Goal: Information Seeking & Learning: Learn about a topic

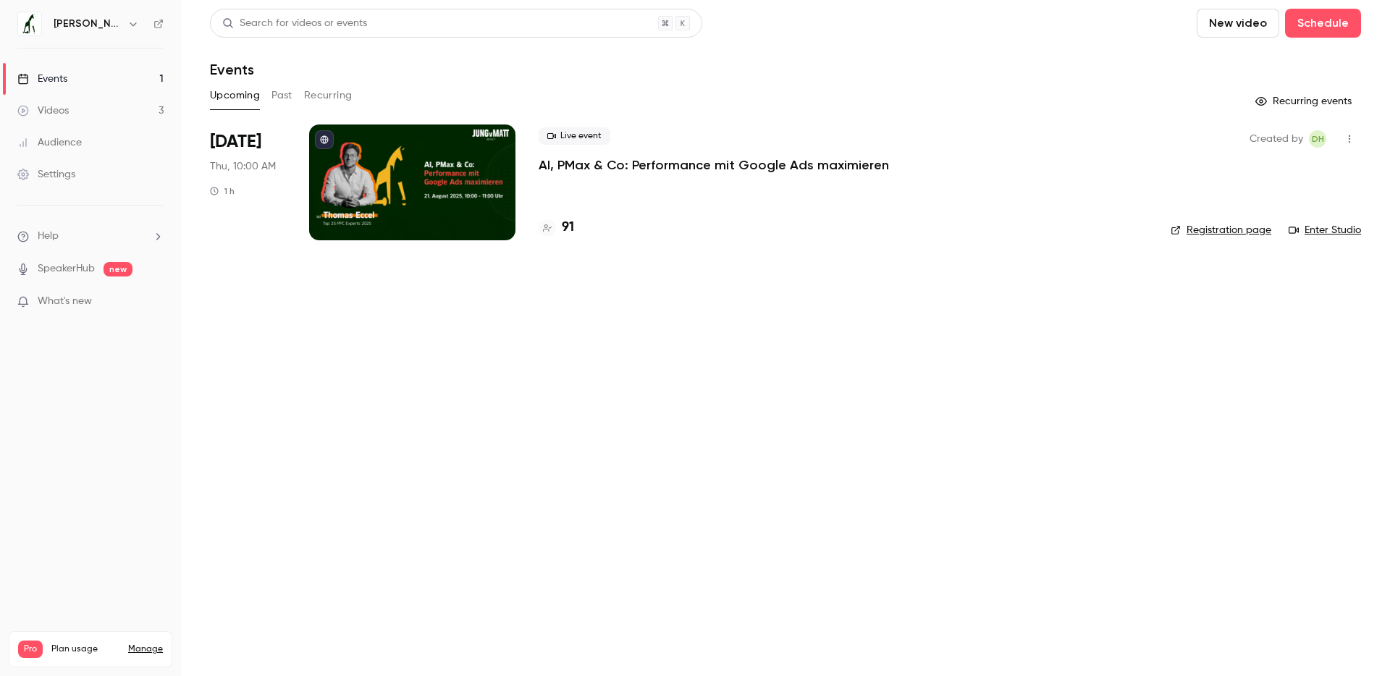
click at [573, 229] on h4 "91" at bounding box center [568, 228] width 12 height 20
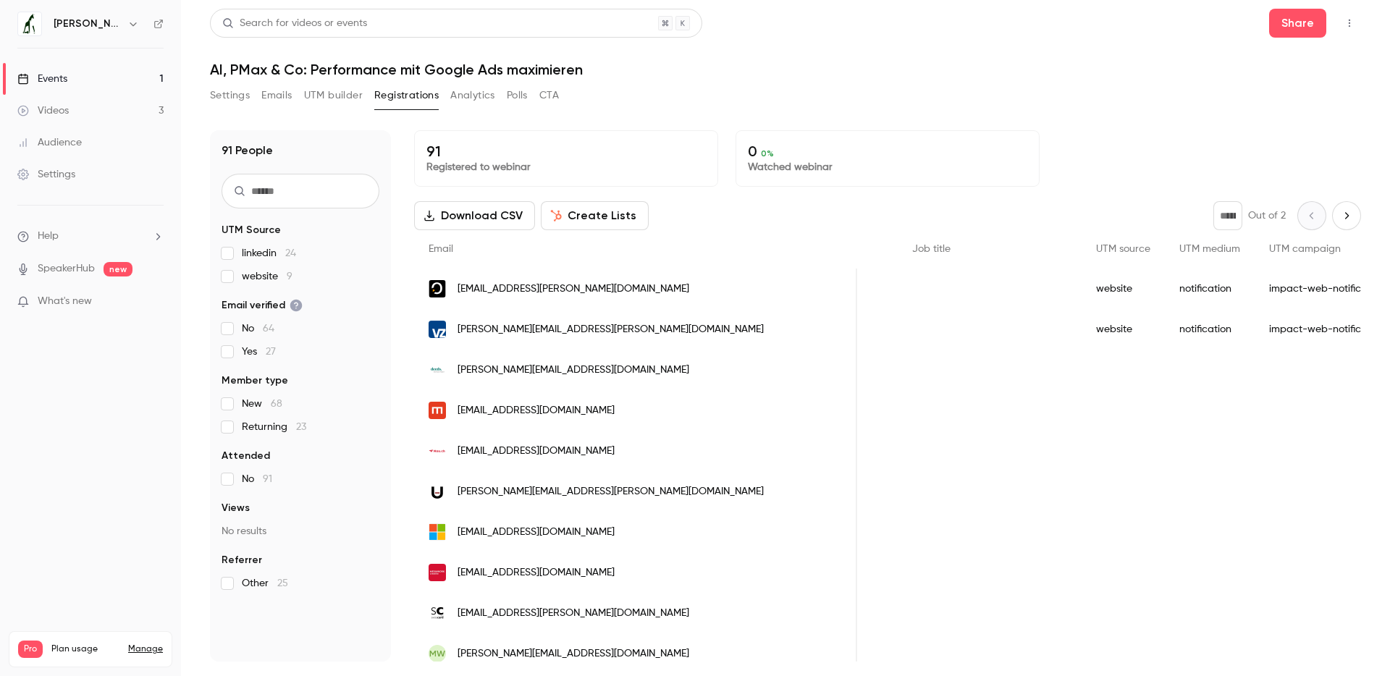
scroll to position [0, 891]
click at [589, 326] on span "gisela.cronenberg@vzch.com" at bounding box center [610, 329] width 306 height 15
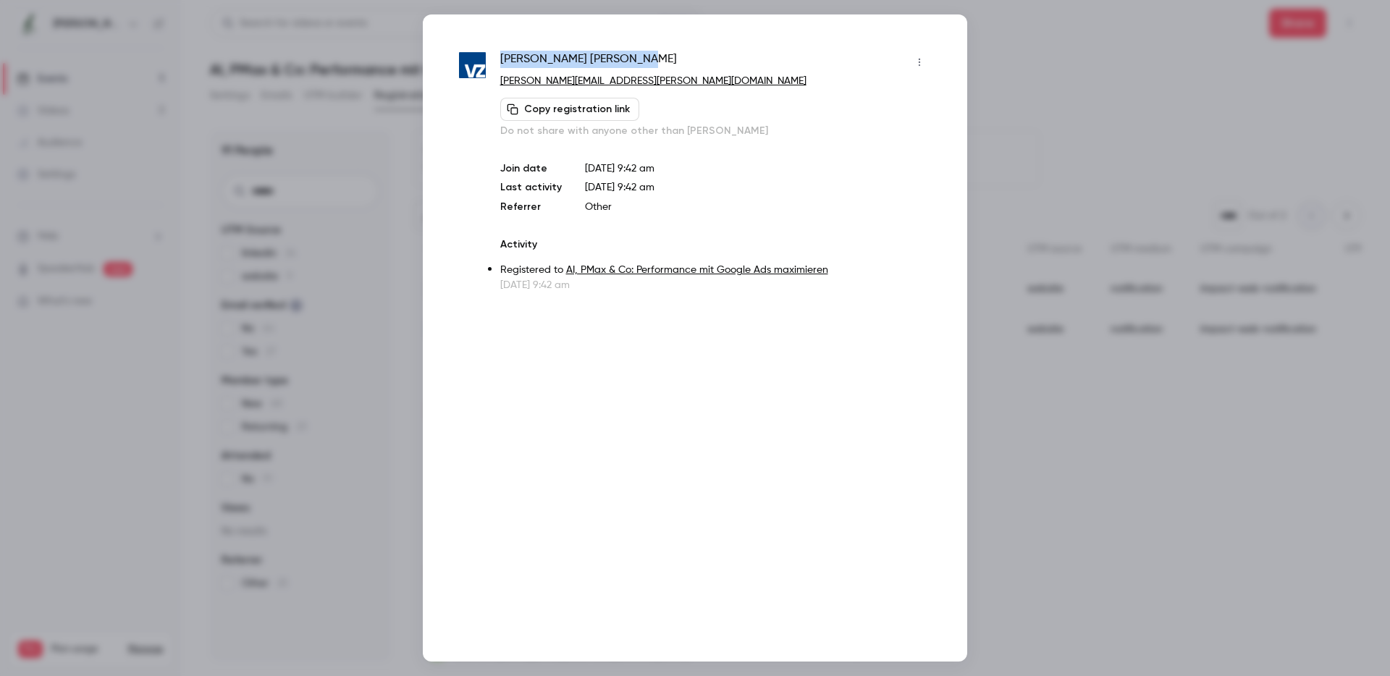
drag, startPoint x: 609, startPoint y: 59, endPoint x: 502, endPoint y: 58, distance: 107.9
click at [502, 58] on div "Gisela Cronenberg" at bounding box center [715, 62] width 431 height 23
copy span "Gisela Cronenberg"
click at [1052, 48] on div at bounding box center [695, 338] width 1390 height 676
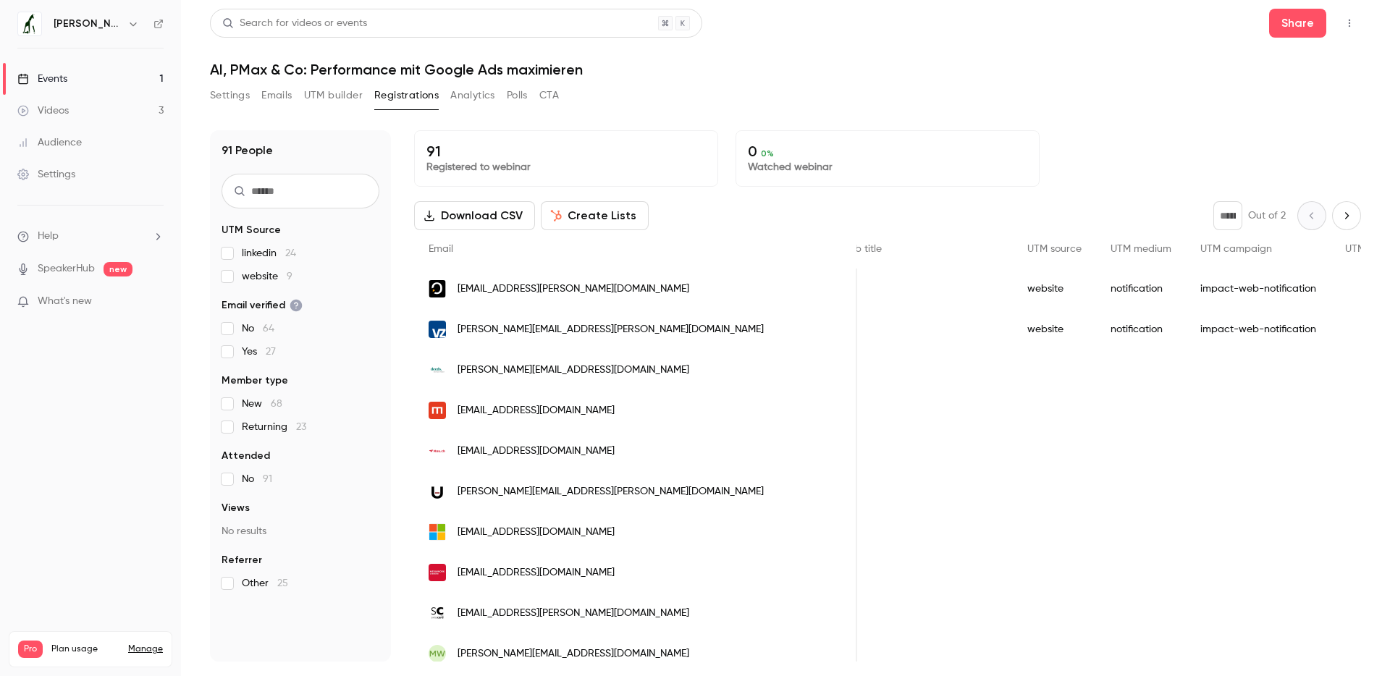
scroll to position [7, 0]
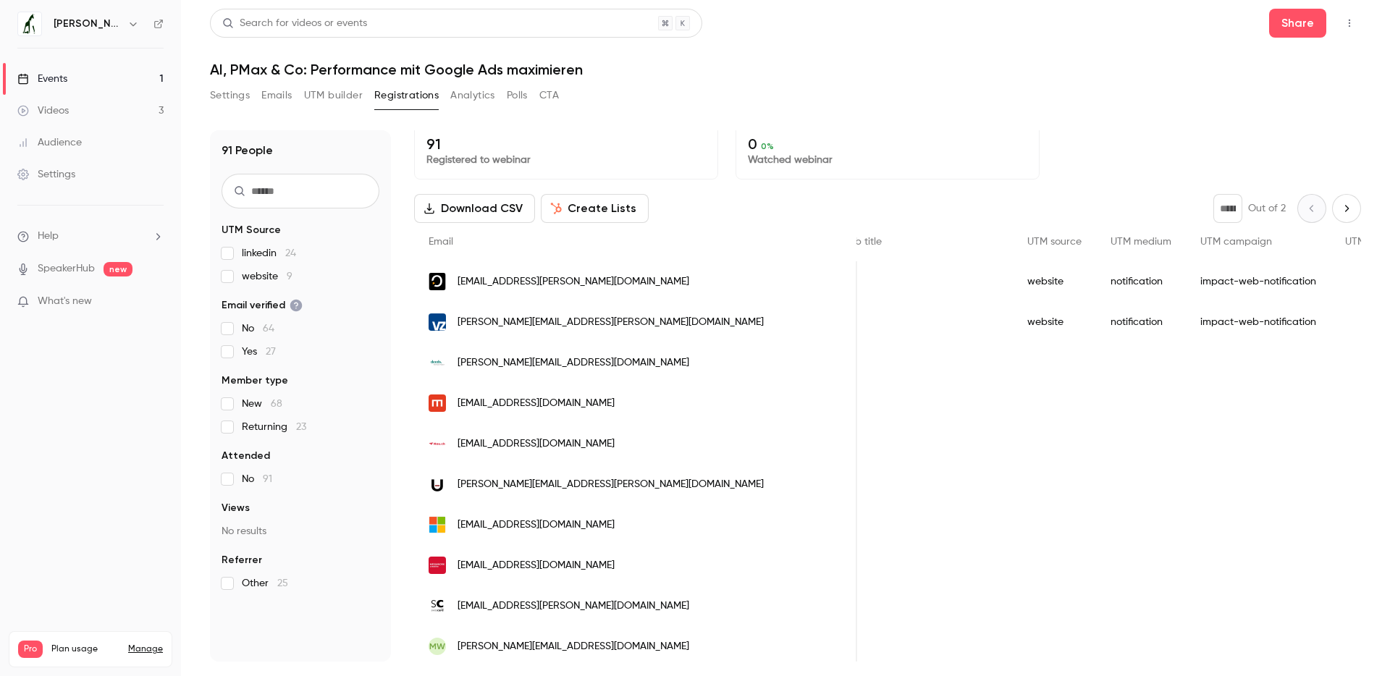
click at [593, 282] on div "livia.berger@ostendis.com" at bounding box center [635, 281] width 443 height 41
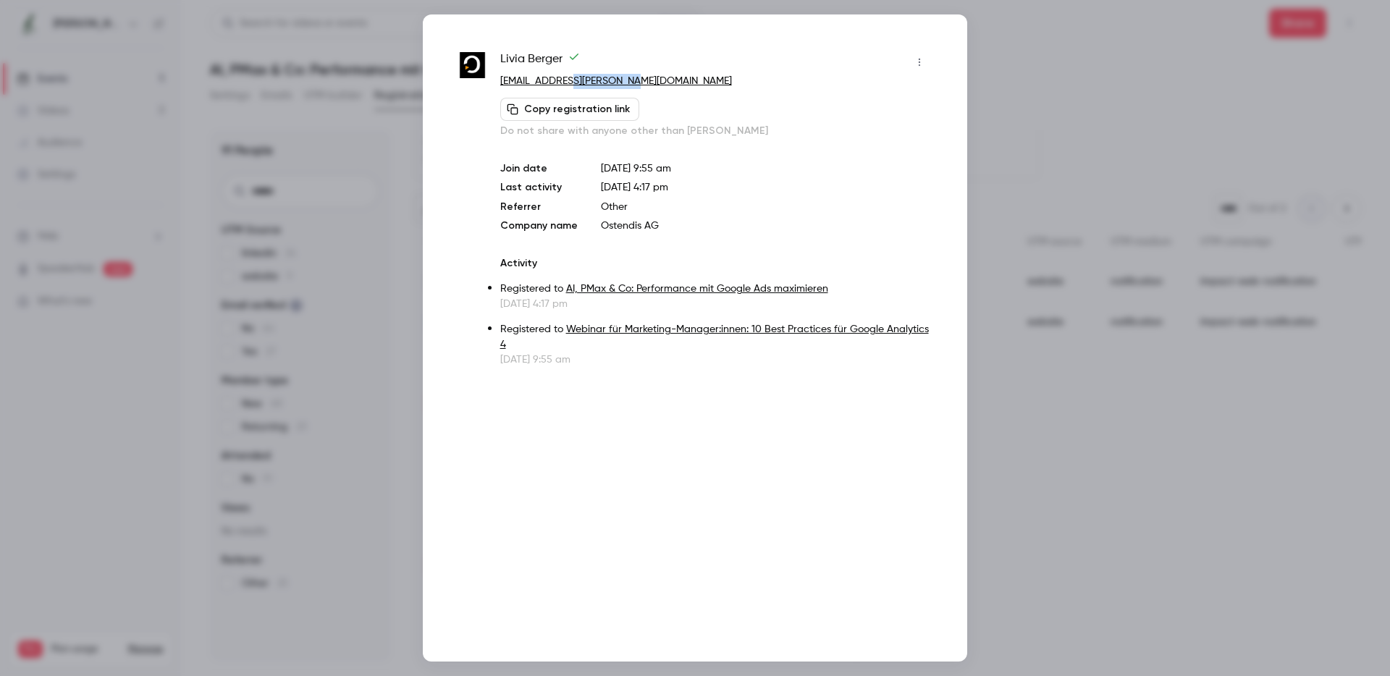
copy link "ostendis.com"
drag, startPoint x: 624, startPoint y: 81, endPoint x: 555, endPoint y: 85, distance: 68.9
click at [555, 85] on p "livia.berger@ostendis.com" at bounding box center [715, 81] width 431 height 15
click at [1031, 48] on div at bounding box center [695, 338] width 1390 height 676
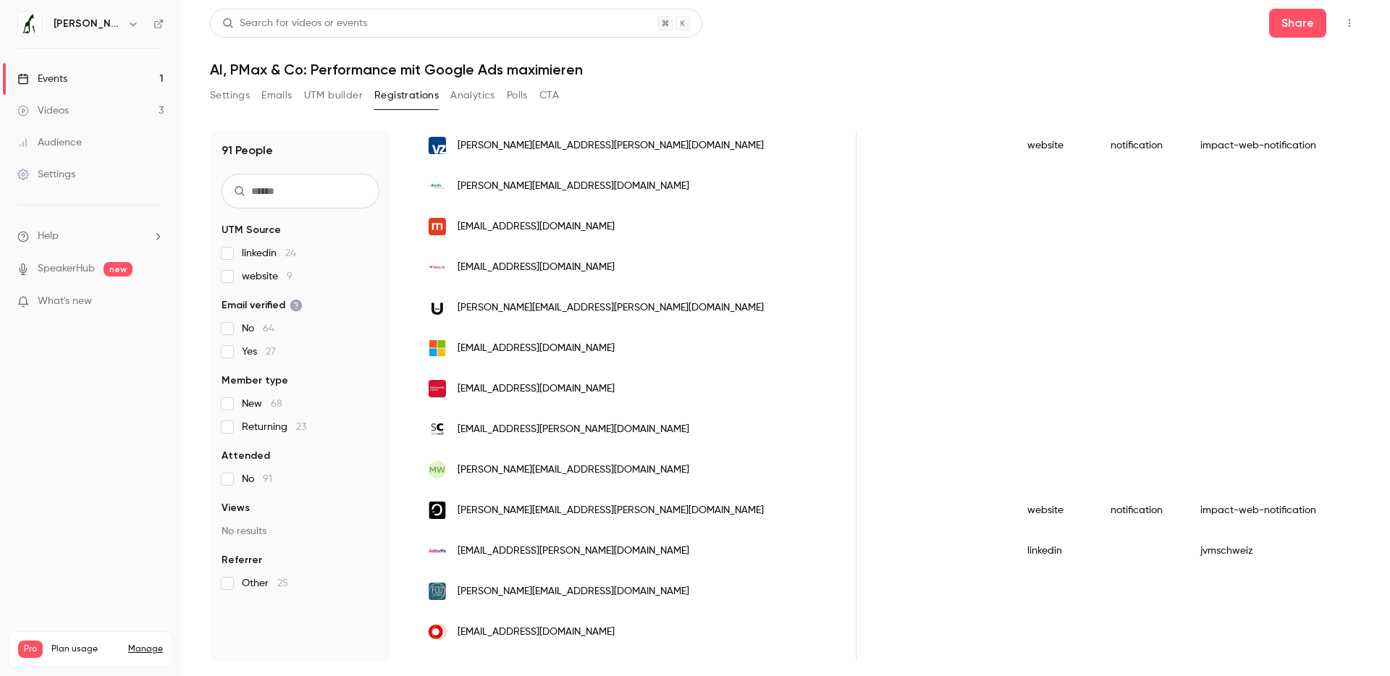
scroll to position [0, 0]
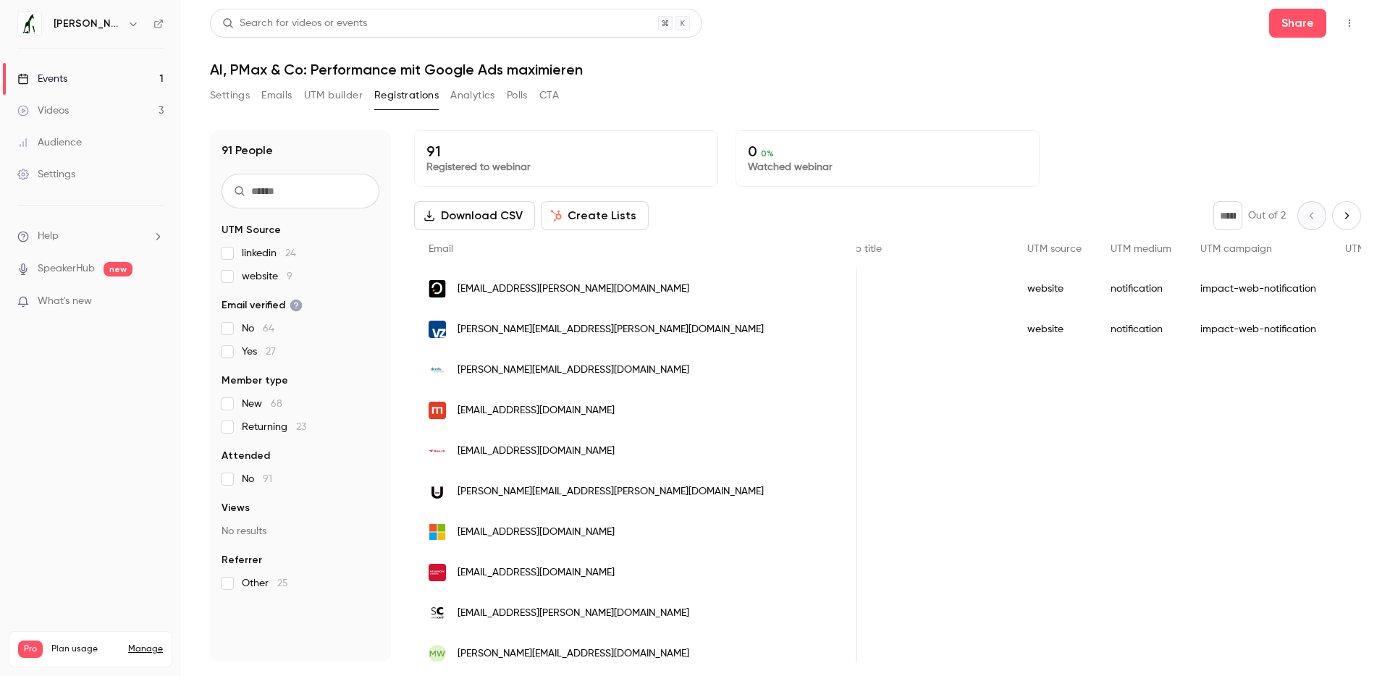
click at [70, 111] on link "Videos 3" at bounding box center [90, 111] width 181 height 32
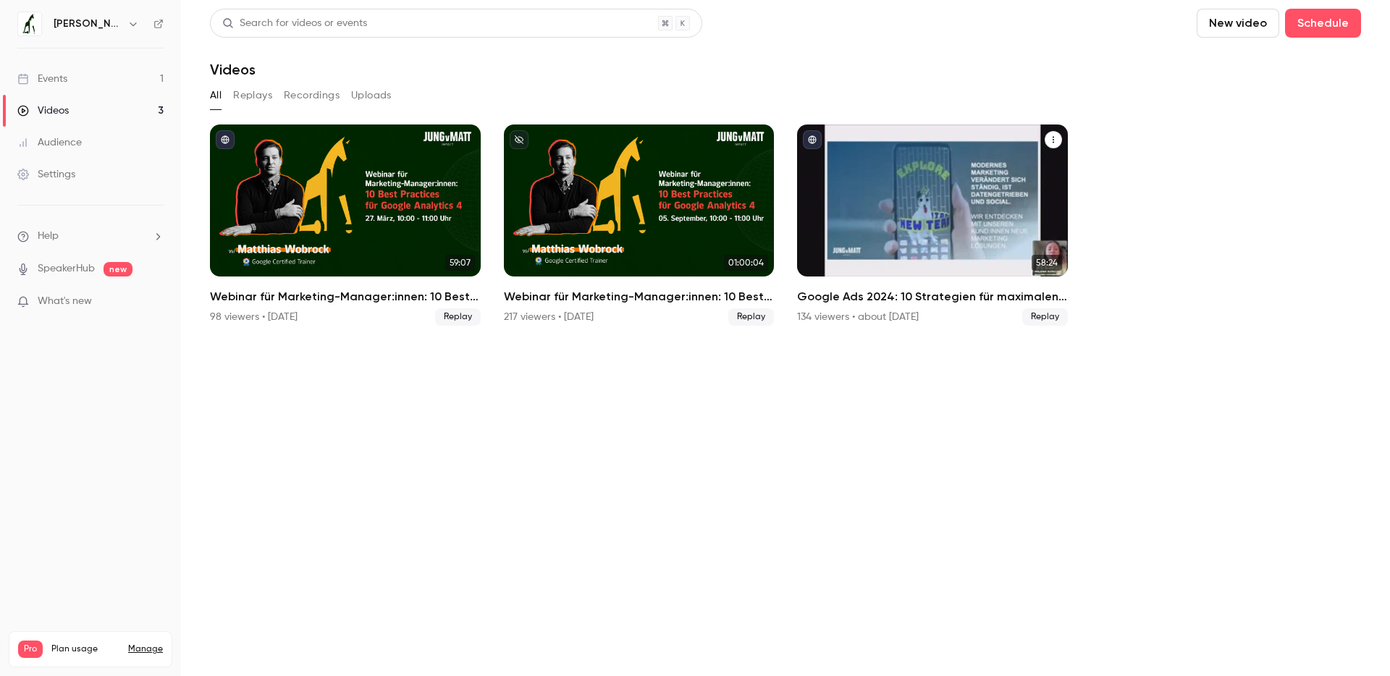
click at [922, 300] on h2 "Google Ads 2024: 10 Strategien für maximalen ROAS" at bounding box center [932, 296] width 271 height 17
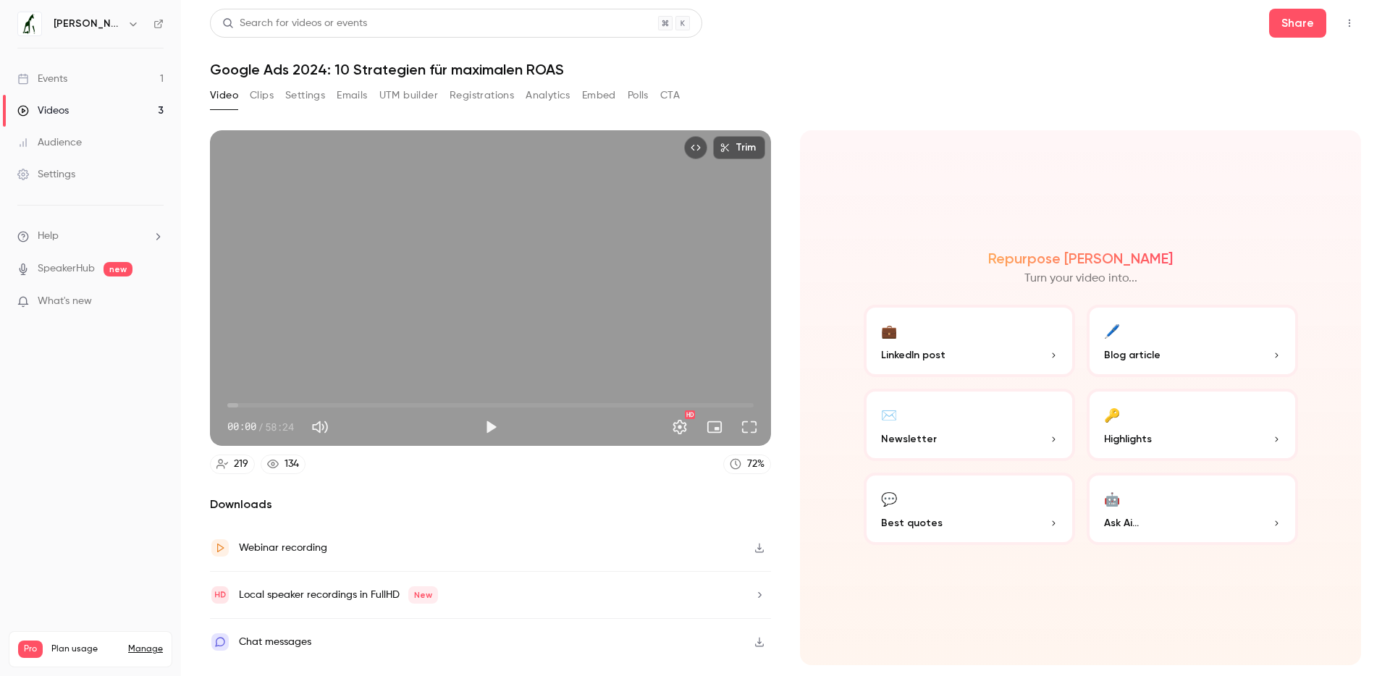
click at [458, 99] on button "Registrations" at bounding box center [481, 95] width 64 height 23
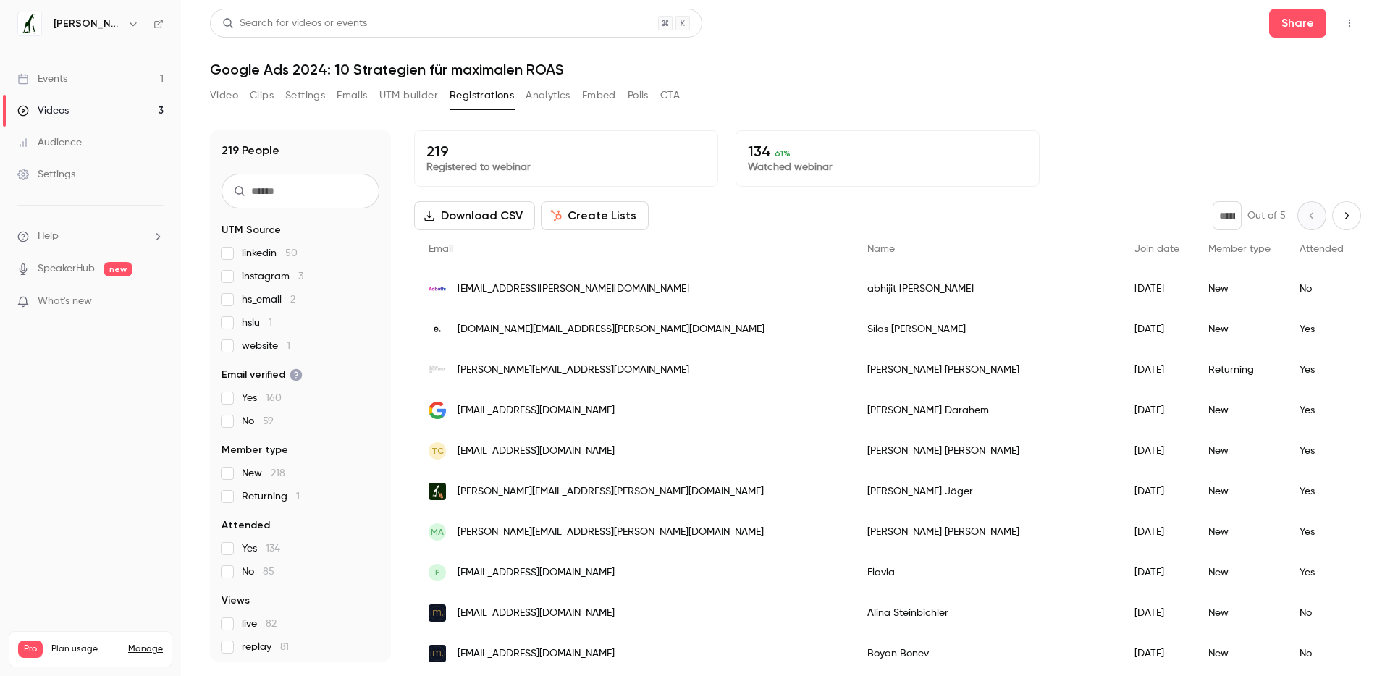
click at [51, 88] on link "Events 1" at bounding box center [90, 79] width 181 height 32
